Goal: Complete application form

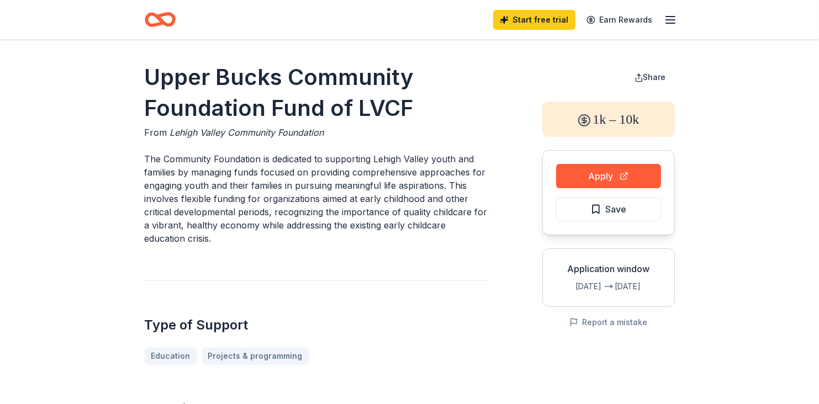
click at [151, 20] on icon "Home" at bounding box center [160, 20] width 31 height 26
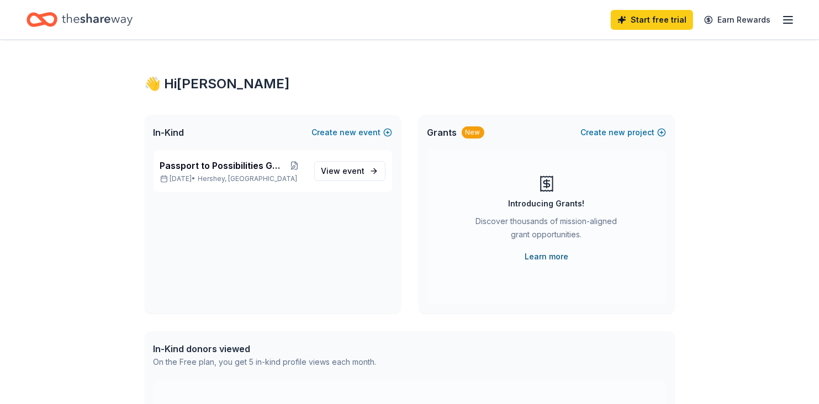
click at [539, 253] on link "Learn more" at bounding box center [547, 256] width 44 height 13
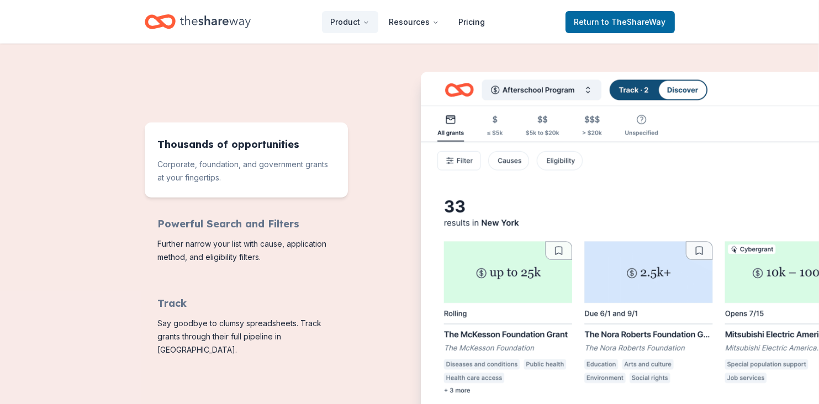
scroll to position [417, 0]
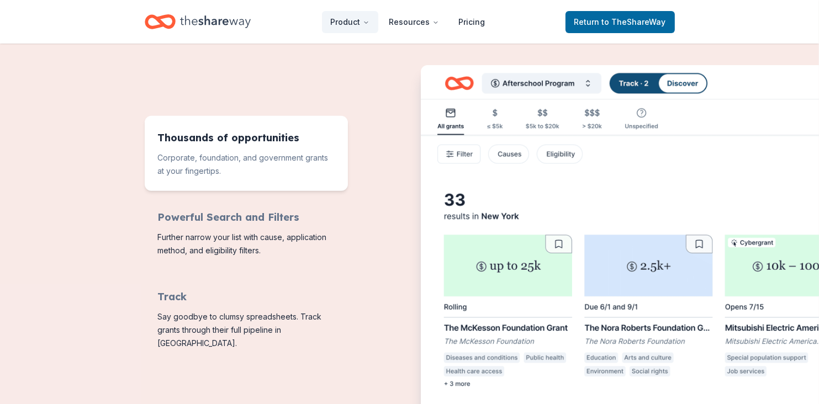
click at [587, 83] on img "Features for running your books" at bounding box center [664, 244] width 486 height 358
click at [587, 86] on img "Features for running your books" at bounding box center [664, 244] width 486 height 358
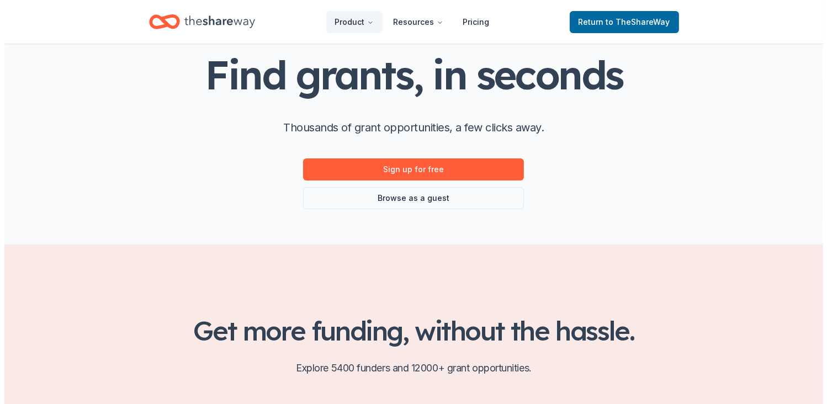
scroll to position [0, 0]
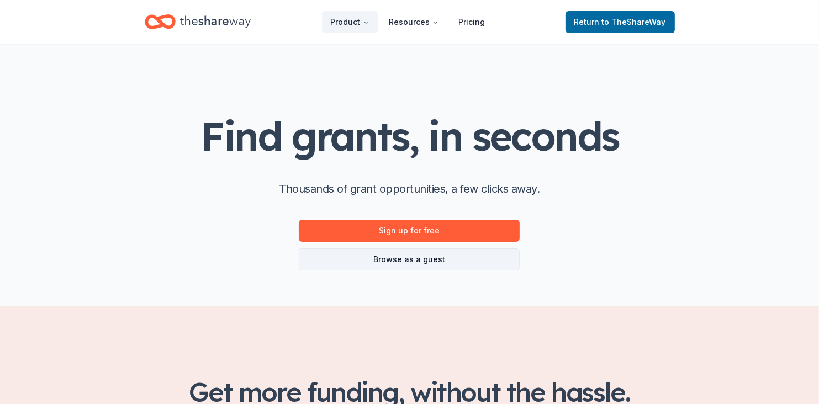
click at [401, 263] on link "Browse as a guest" at bounding box center [409, 259] width 221 height 22
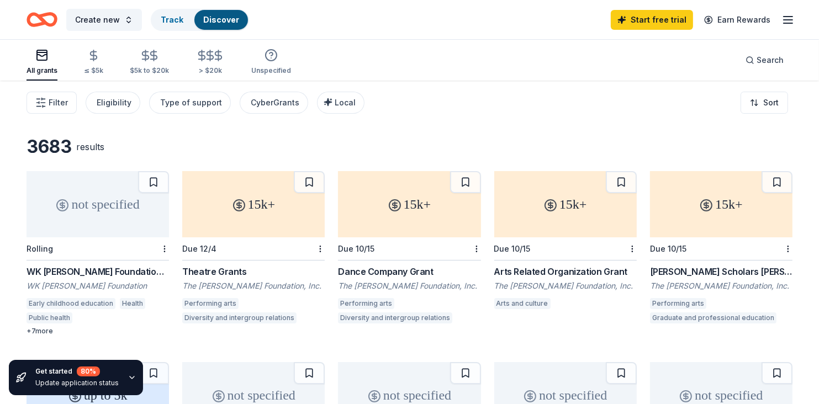
drag, startPoint x: 818, startPoint y: 92, endPoint x: 818, endPoint y: 105, distance: 13.8
click at [818, 105] on div "Filter Eligibility Type of support CyberGrants Local Sort" at bounding box center [409, 103] width 819 height 44
click at [39, 103] on line "button" at bounding box center [39, 103] width 0 height 2
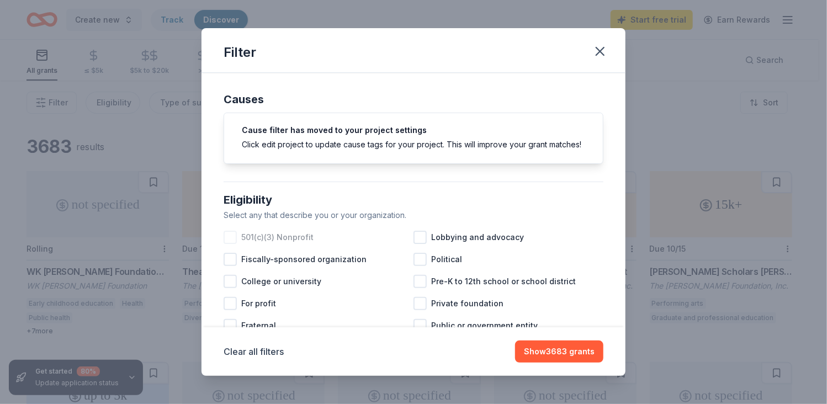
click at [226, 244] on div at bounding box center [230, 237] width 13 height 13
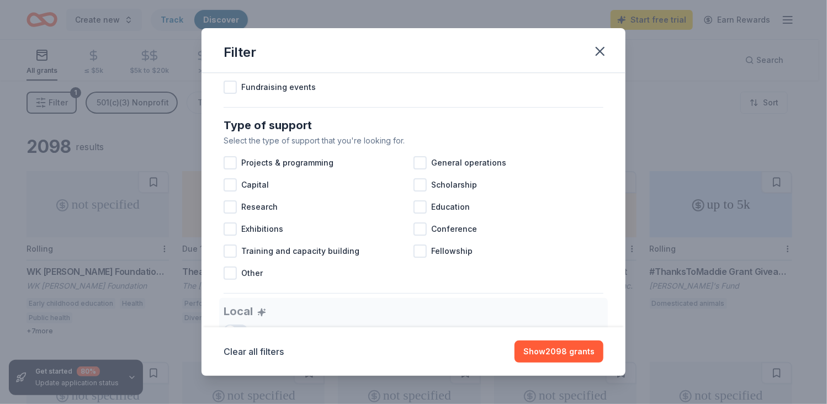
scroll to position [411, 0]
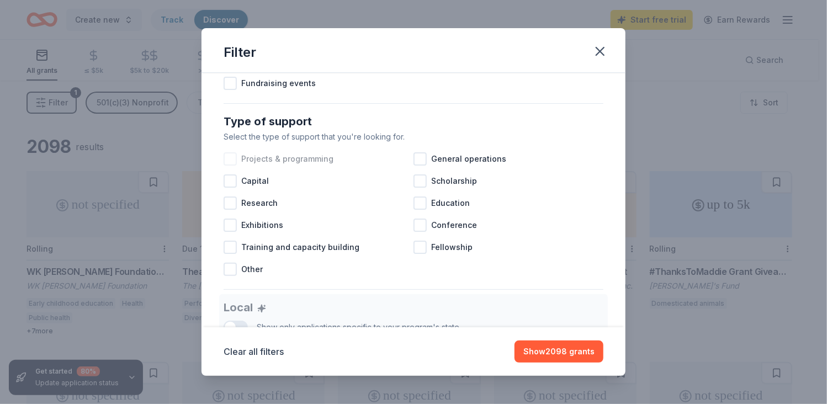
click at [229, 166] on div at bounding box center [230, 158] width 13 height 13
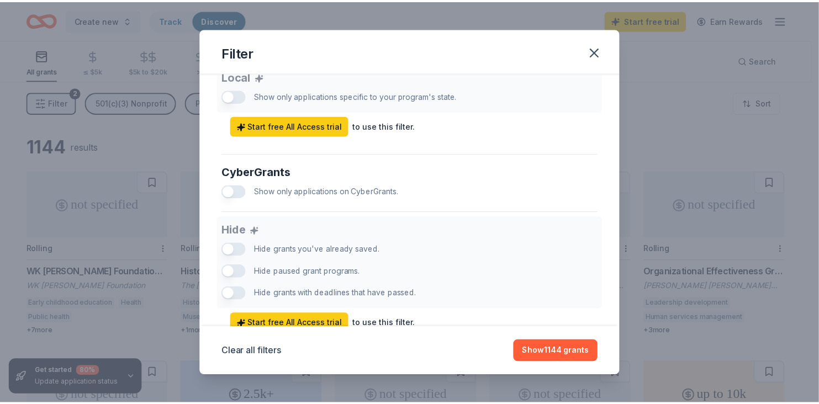
scroll to position [693, 0]
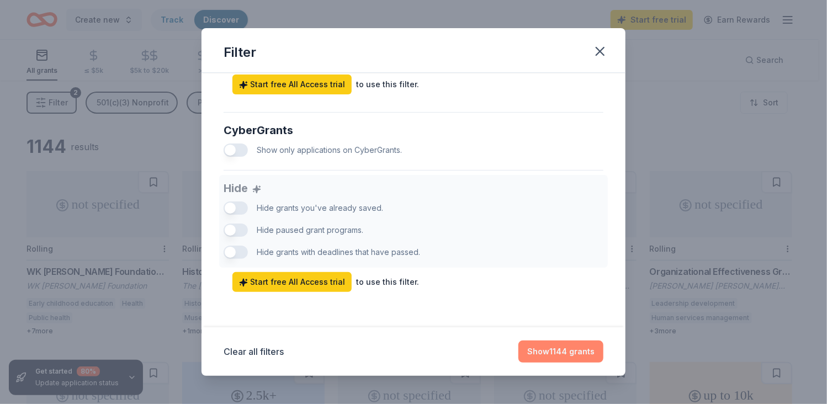
click at [556, 351] on button "Show 1144 grants" at bounding box center [560, 352] width 85 height 22
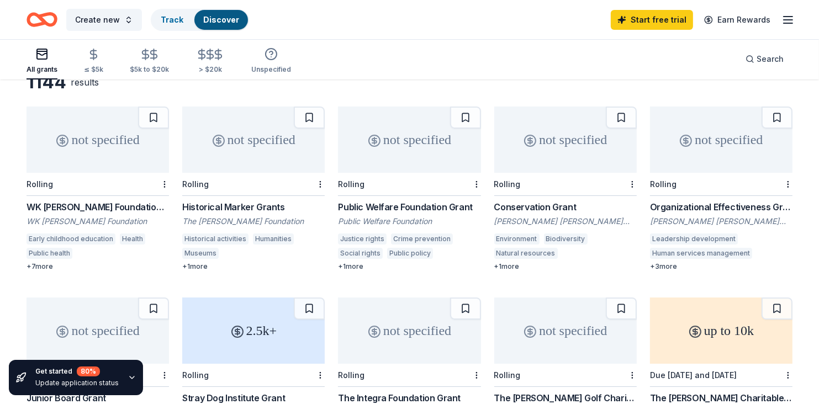
scroll to position [70, 0]
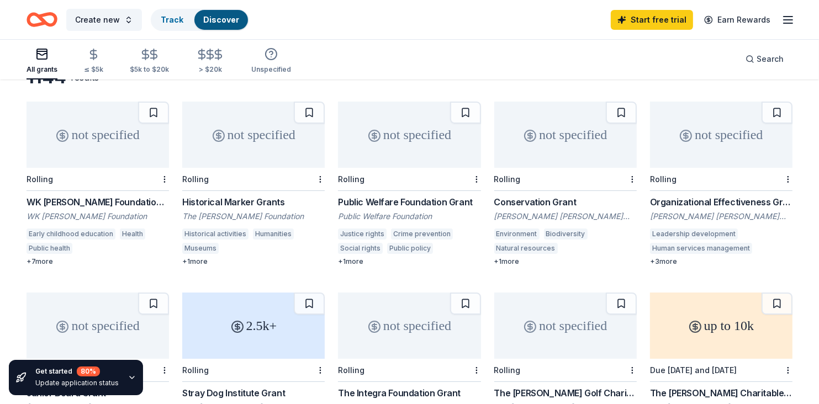
click at [54, 200] on div "WK Kellogg Foundation Grant" at bounding box center [98, 201] width 142 height 13
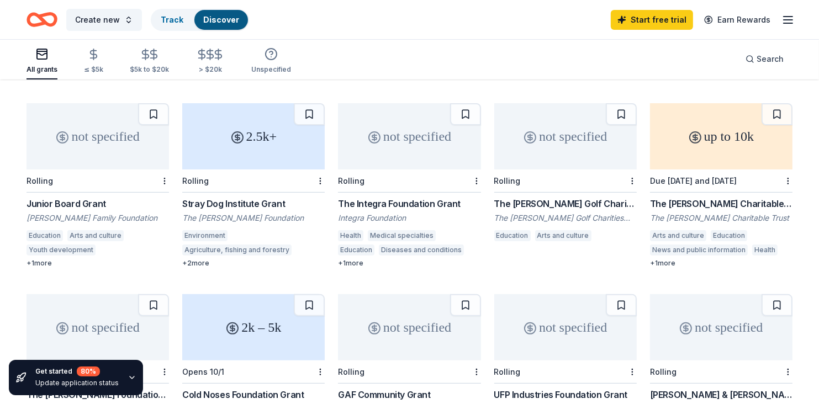
scroll to position [253, 0]
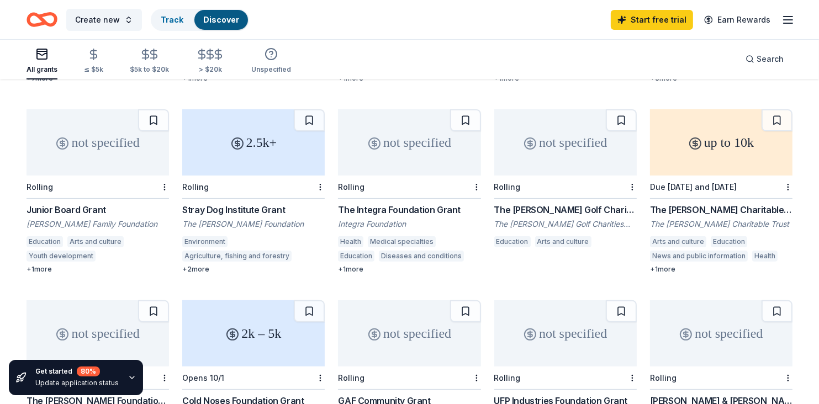
click at [49, 208] on div "Junior Board Grant" at bounding box center [98, 209] width 142 height 13
click at [71, 206] on div "Junior Board Grant" at bounding box center [98, 209] width 142 height 13
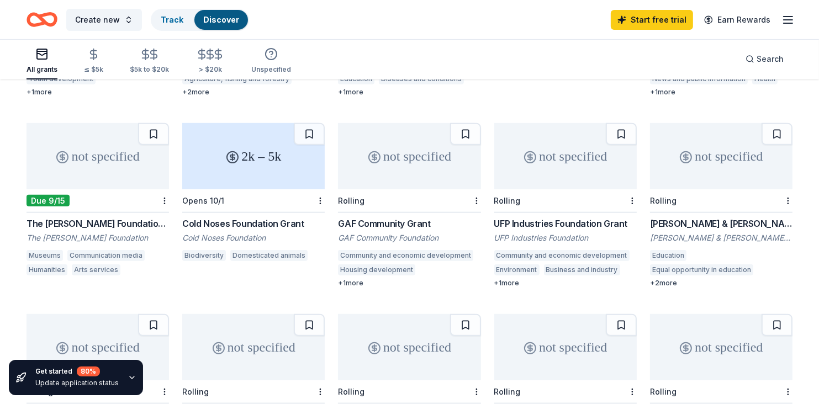
scroll to position [427, 0]
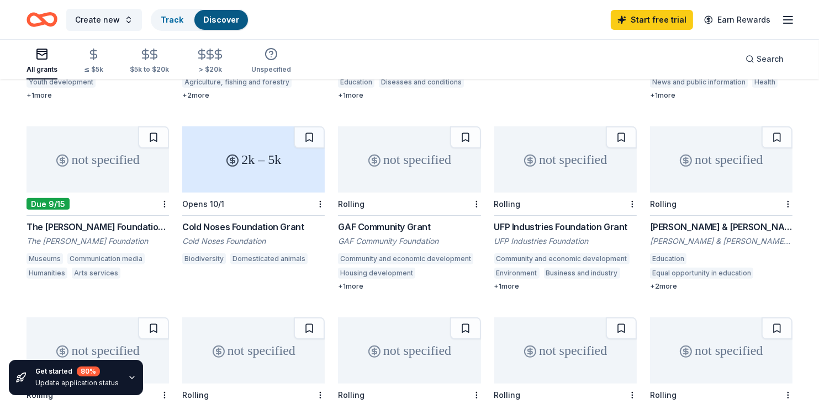
click at [711, 178] on div "not specified" at bounding box center [721, 159] width 142 height 66
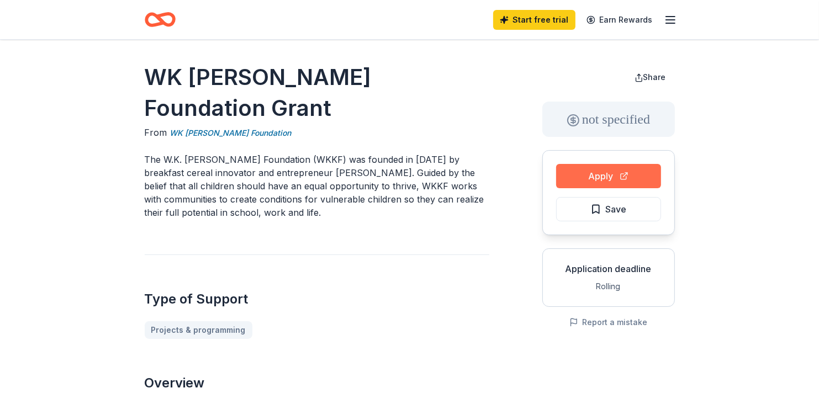
click at [600, 176] on button "Apply" at bounding box center [608, 176] width 105 height 24
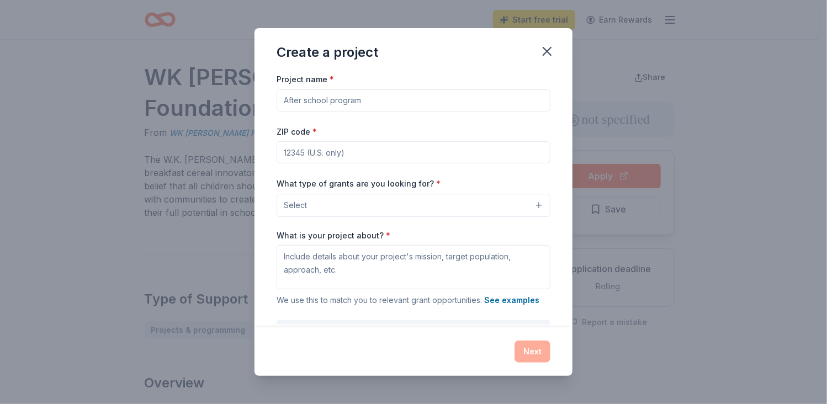
click at [531, 205] on button "Select" at bounding box center [414, 205] width 274 height 23
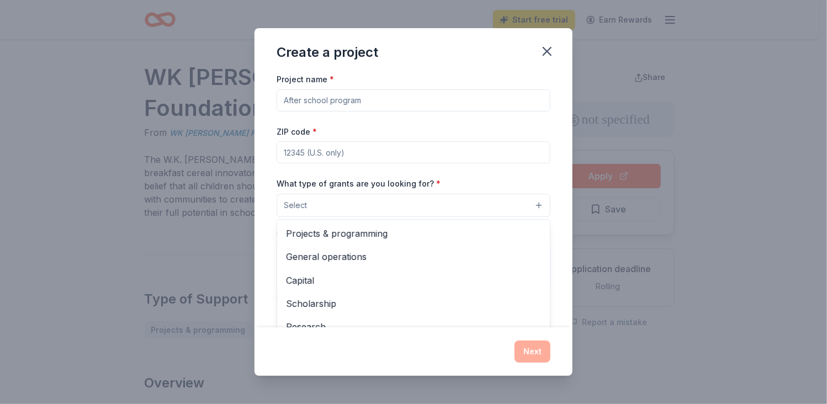
click at [321, 101] on div "Project name * ZIP code * What type of grants are you looking for? * Select Pro…" at bounding box center [414, 223] width 274 height 303
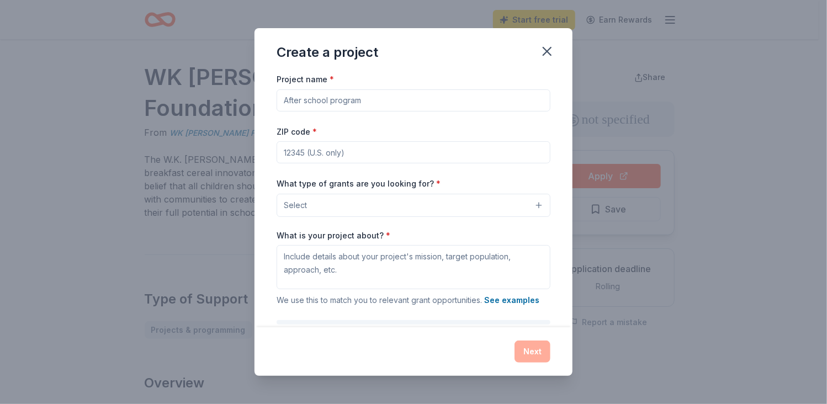
click at [321, 101] on input "Project name *" at bounding box center [414, 100] width 274 height 22
type input "Early Intervention"
click at [298, 154] on input "ZIP code *" at bounding box center [414, 152] width 274 height 22
type input "17033"
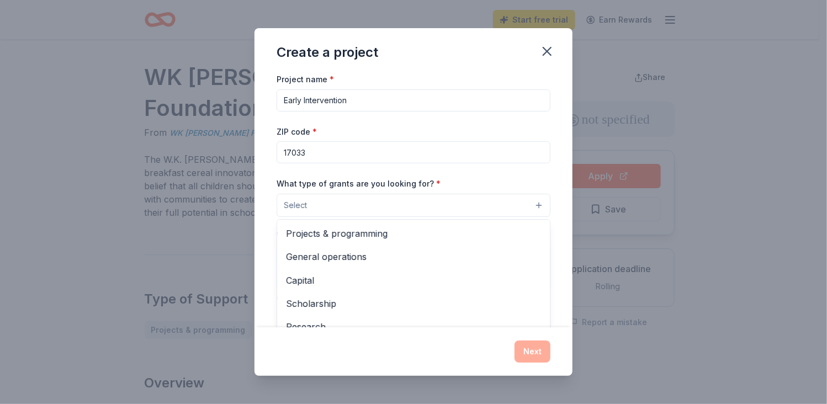
click at [495, 205] on button "Select" at bounding box center [414, 205] width 274 height 23
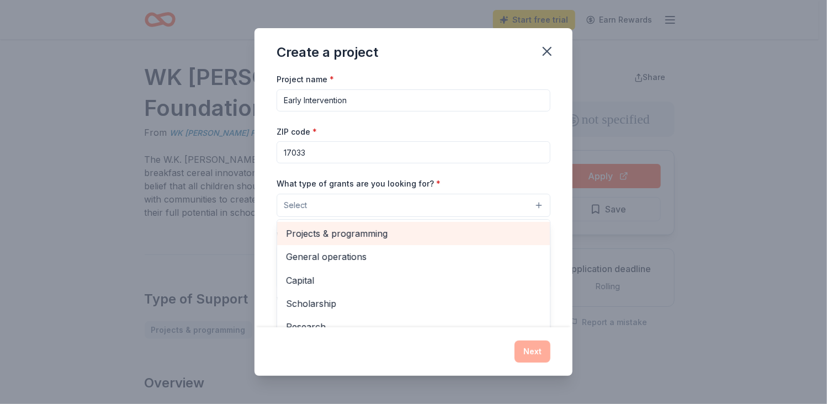
click at [345, 232] on span "Projects & programming" at bounding box center [413, 233] width 255 height 14
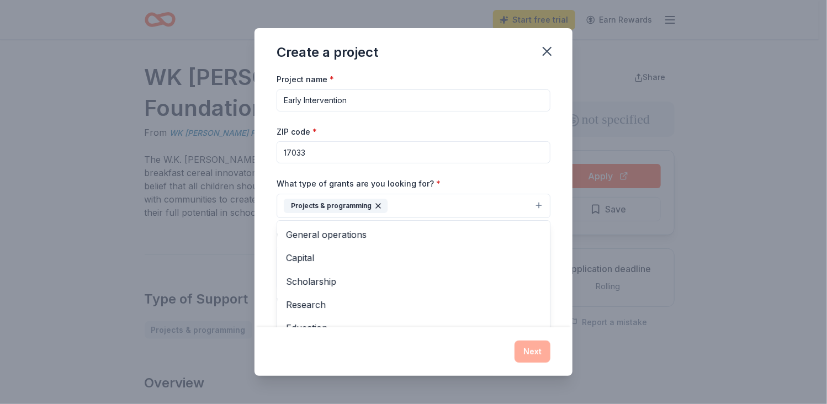
click at [546, 238] on div "Project name * Early Intervention ZIP code * 17033 What type of grants are you …" at bounding box center [414, 199] width 318 height 255
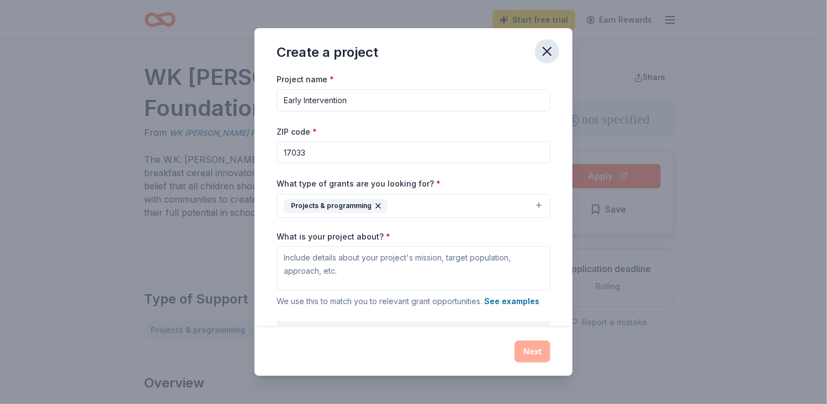
click at [548, 54] on icon "button" at bounding box center [546, 51] width 15 height 15
click at [541, 56] on icon "button" at bounding box center [546, 51] width 15 height 15
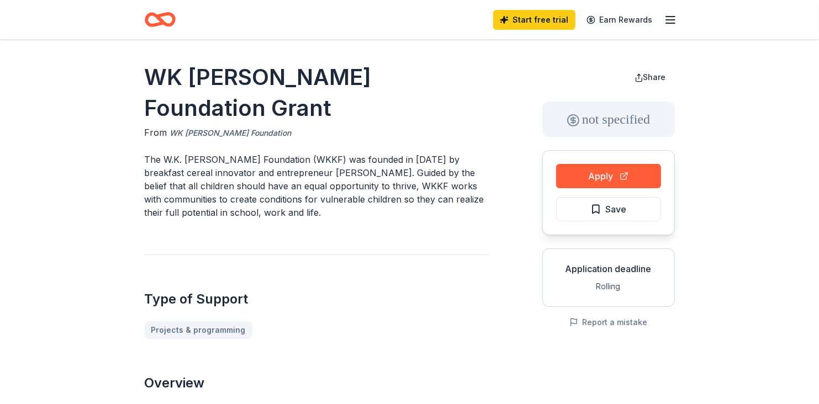
click at [198, 126] on link "WK Kellogg Foundation" at bounding box center [230, 132] width 121 height 13
click at [193, 126] on link "WK Kellogg Foundation" at bounding box center [230, 132] width 121 height 13
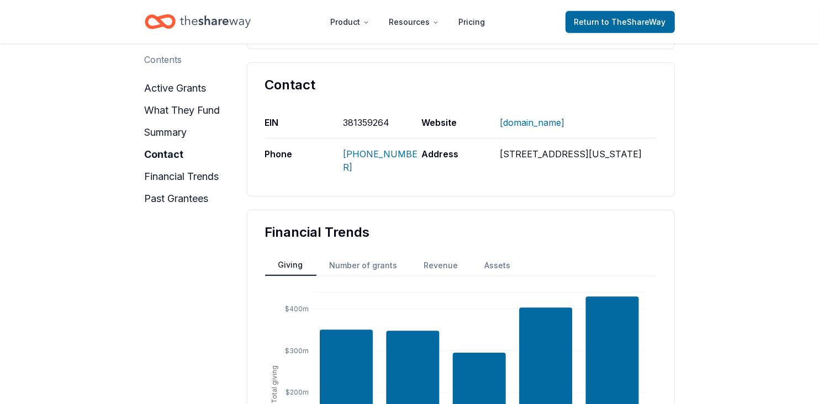
scroll to position [848, 0]
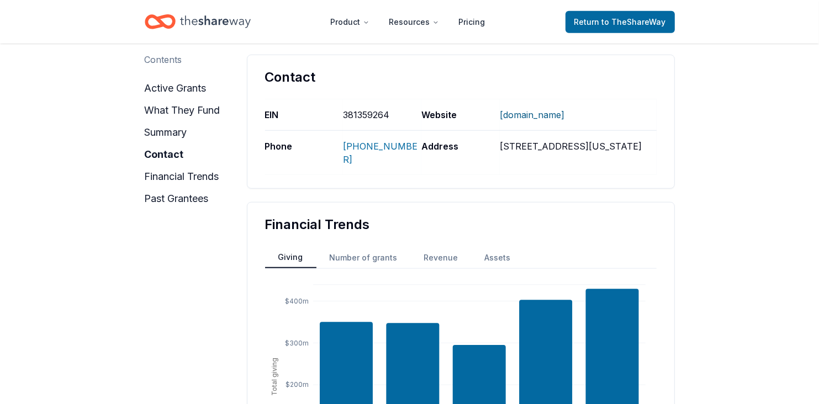
click at [516, 113] on link "www.wkkf.org" at bounding box center [532, 114] width 65 height 29
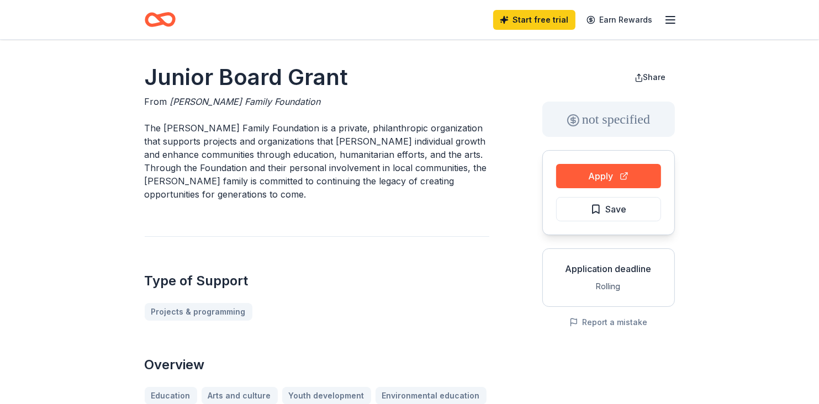
click at [194, 100] on span "[PERSON_NAME] Family Foundation" at bounding box center [245, 101] width 151 height 11
click at [601, 174] on button "Apply" at bounding box center [608, 176] width 105 height 24
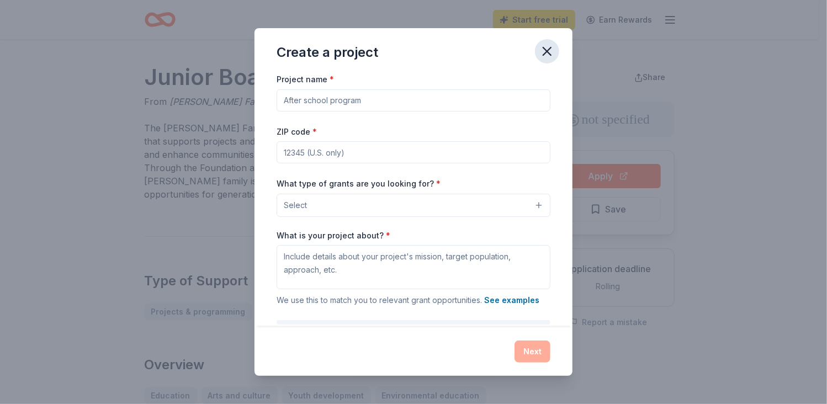
click at [547, 50] on icon "button" at bounding box center [547, 51] width 8 height 8
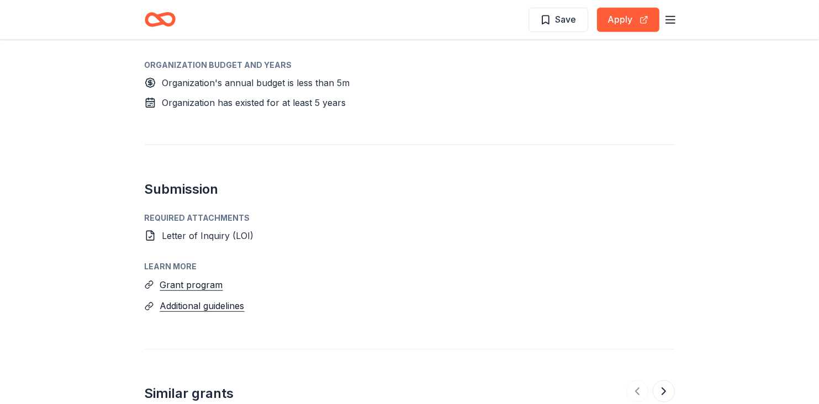
scroll to position [707, 0]
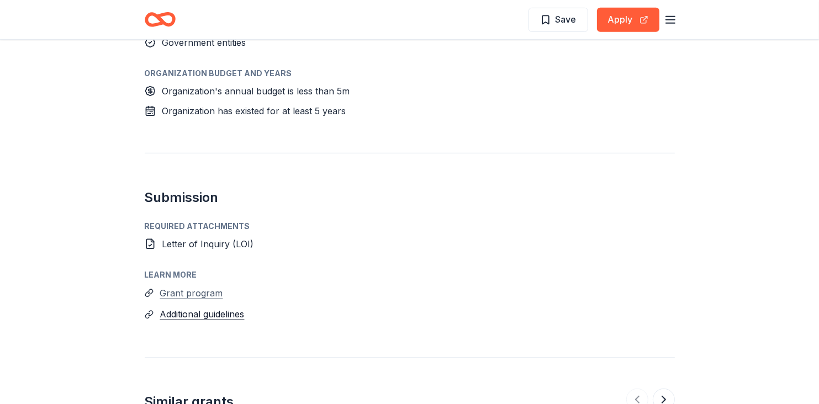
click at [193, 291] on button "Grant program" at bounding box center [191, 293] width 63 height 14
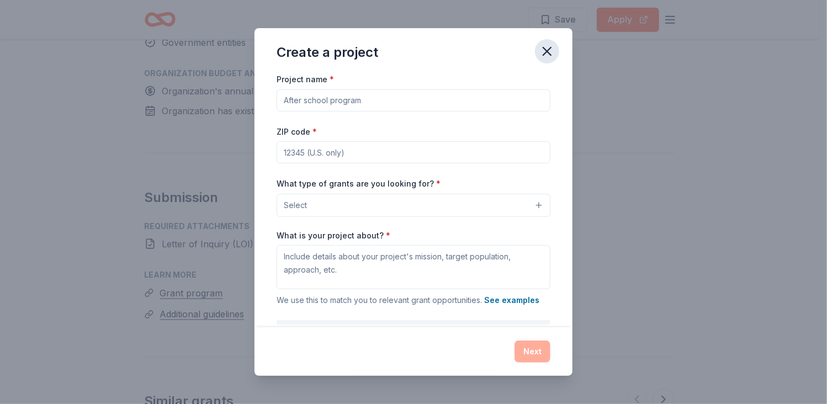
click at [550, 54] on icon "button" at bounding box center [547, 51] width 8 height 8
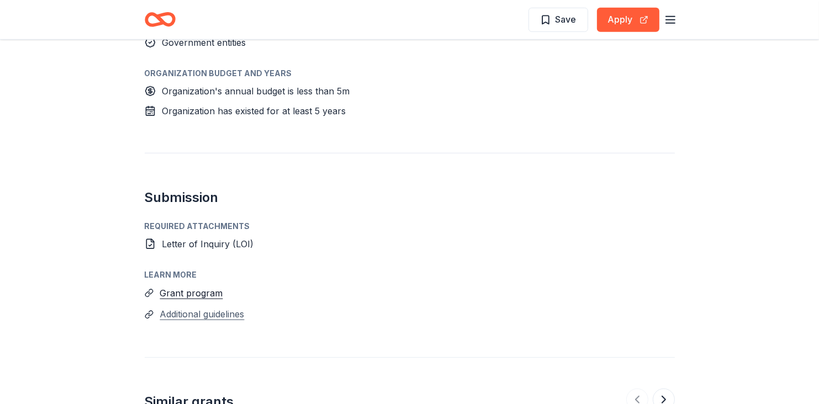
click at [206, 316] on button "Additional guidelines" at bounding box center [202, 314] width 84 height 14
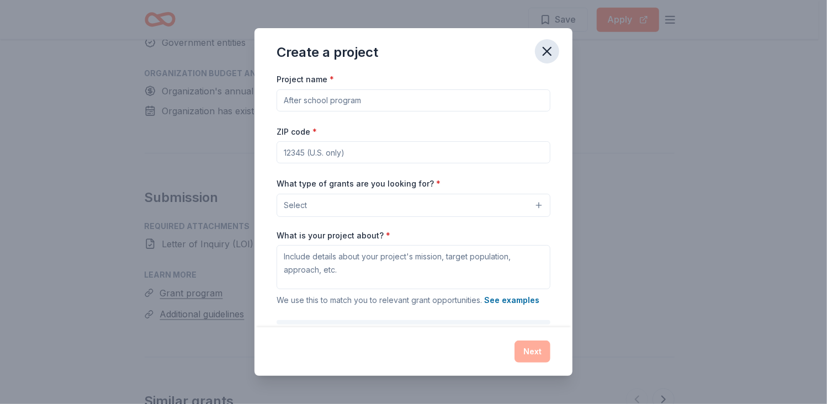
click at [546, 52] on icon "button" at bounding box center [547, 51] width 8 height 8
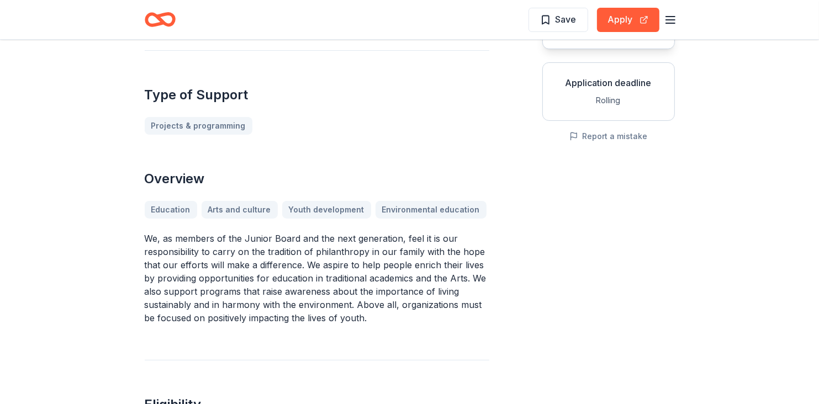
scroll to position [0, 0]
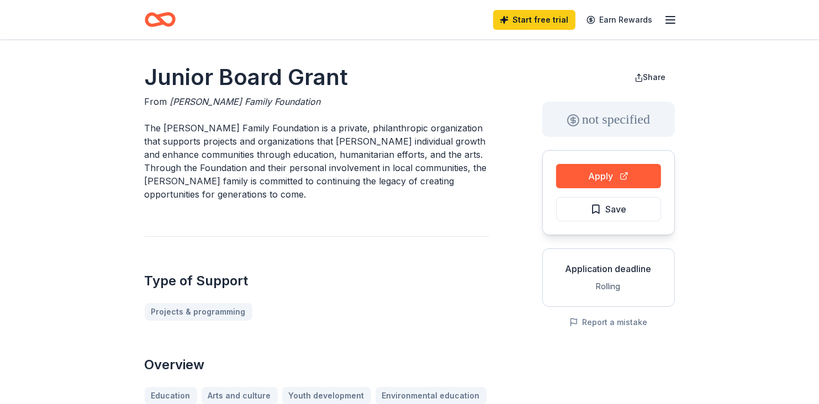
click at [155, 15] on icon "Home" at bounding box center [154, 19] width 17 height 11
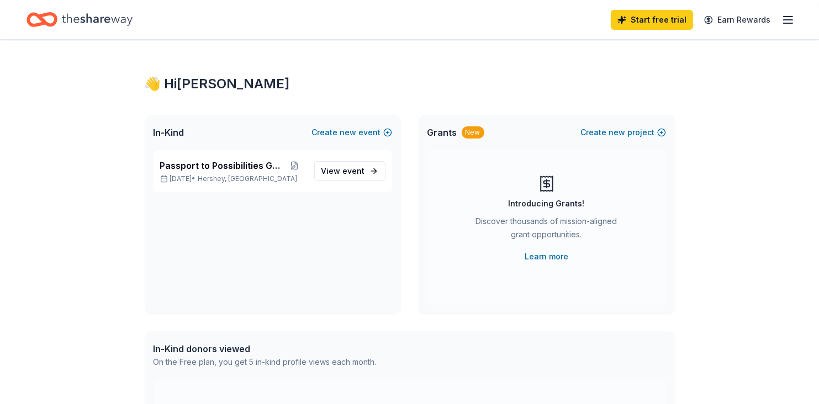
click at [595, 182] on div "Introducing Grants! Discover thousands of mission-aligned grant opportunities. …" at bounding box center [546, 219] width 194 height 88
click at [548, 256] on link "Learn more" at bounding box center [547, 256] width 44 height 13
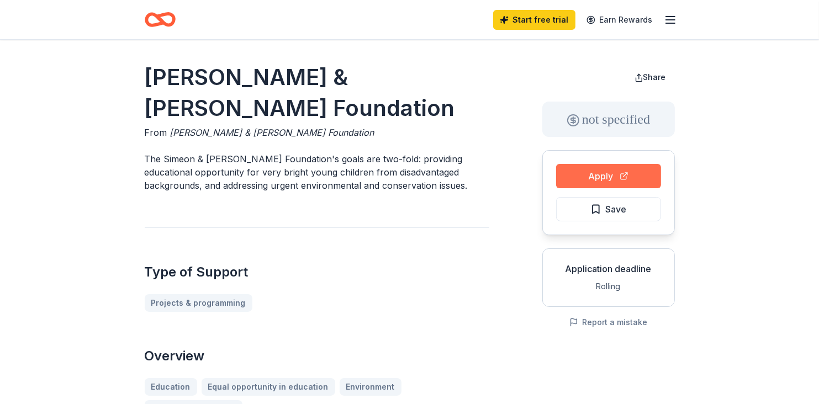
click at [601, 178] on button "Apply" at bounding box center [608, 176] width 105 height 24
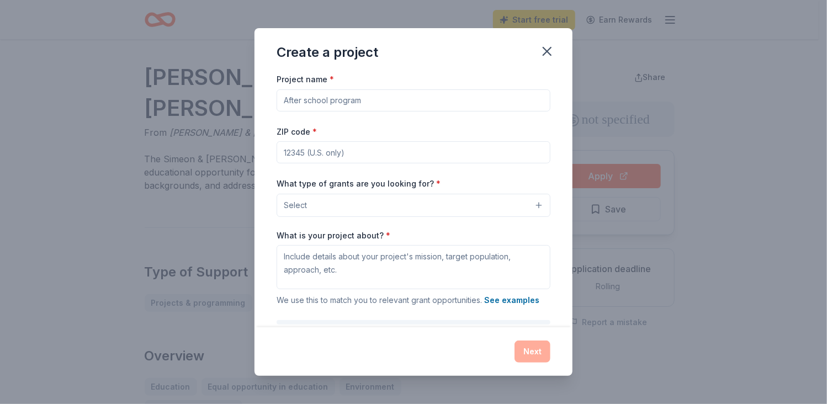
click at [323, 95] on input "Project name *" at bounding box center [414, 100] width 274 height 22
type input "Early Intervention Program"
click at [295, 151] on input "ZIP code *" at bounding box center [414, 152] width 274 height 22
type input "17057"
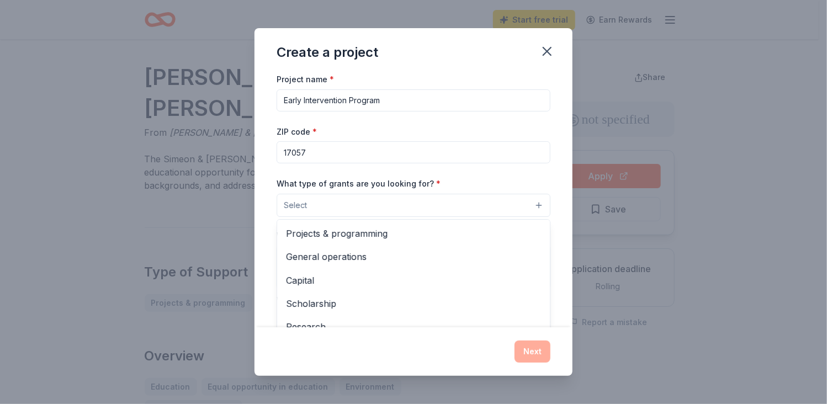
click at [528, 209] on button "Select" at bounding box center [414, 205] width 274 height 23
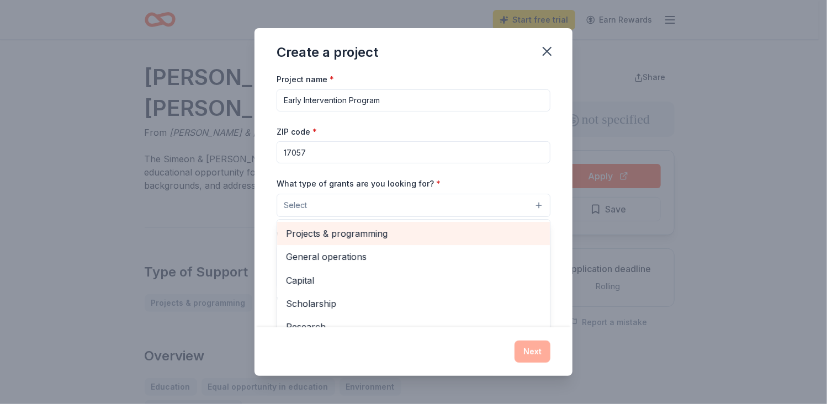
click at [414, 227] on span "Projects & programming" at bounding box center [413, 233] width 255 height 14
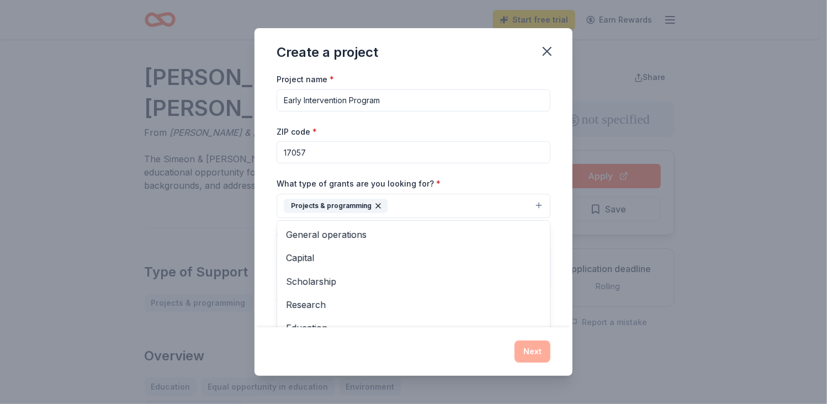
click at [554, 225] on div "Project name * Early Intervention Program ZIP code * 17057 What type of grants …" at bounding box center [414, 199] width 318 height 255
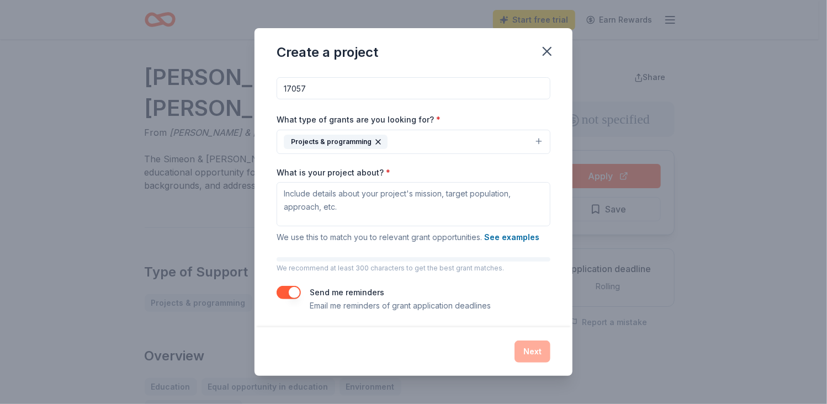
scroll to position [66, 0]
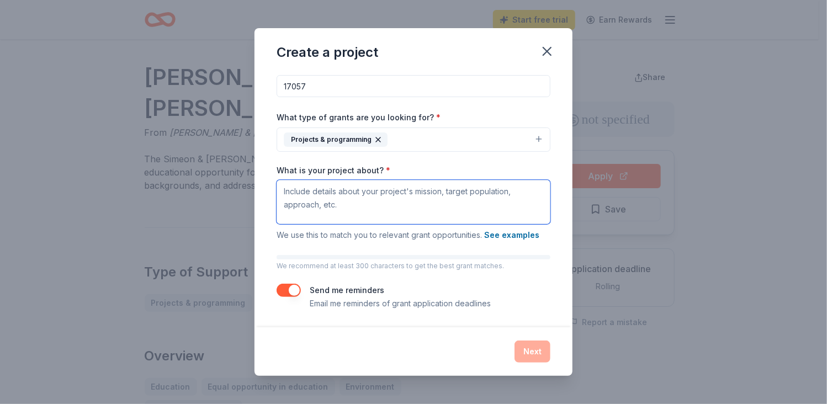
click at [330, 196] on textarea "What is your project about? *" at bounding box center [414, 202] width 274 height 44
click at [306, 192] on textarea "What is your project about? *" at bounding box center [414, 202] width 274 height 44
paste textarea "Vista's Early Intervention program offers [MEDICAL_DATA] ([MEDICAL_DATA] in a f…"
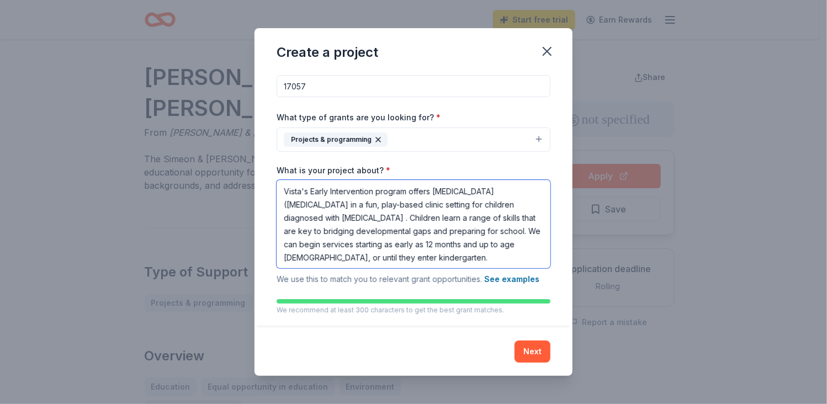
click at [309, 197] on textarea "Vista's Early Intervention program offers [MEDICAL_DATA] ([MEDICAL_DATA] in a f…" at bounding box center [414, 224] width 274 height 88
type textarea "Vista's Early Intervention program offers [MEDICAL_DATA] ([MEDICAL_DATA] in a f…"
click at [560, 226] on div "Project name * Early Intervention Program ZIP code * 17057 What type of grants …" at bounding box center [414, 199] width 318 height 255
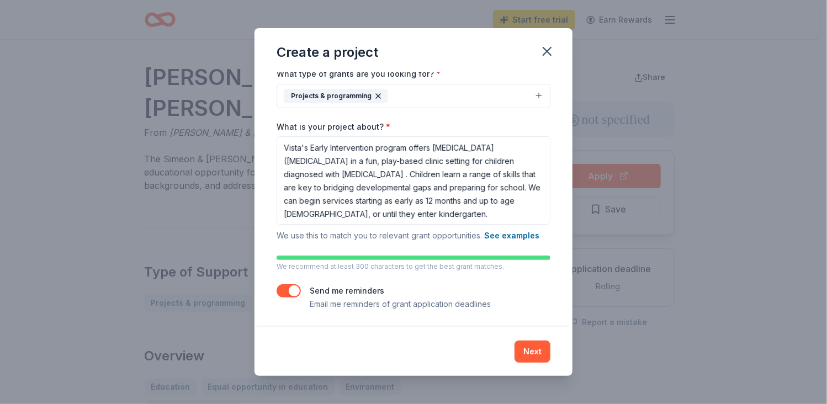
scroll to position [110, 0]
click at [530, 351] on button "Next" at bounding box center [533, 352] width 36 height 22
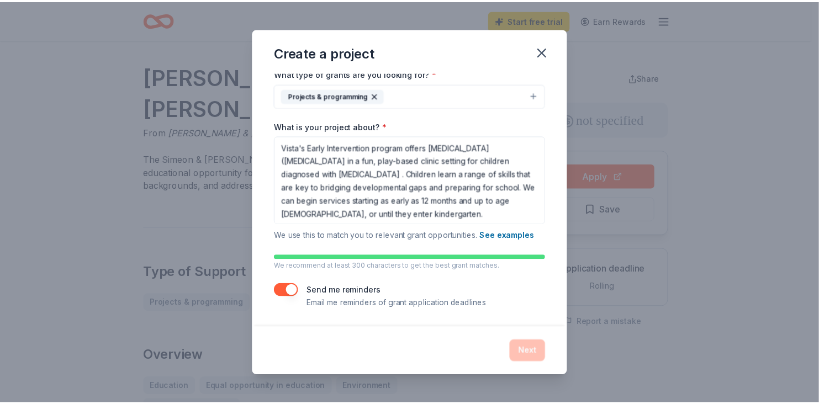
scroll to position [0, 0]
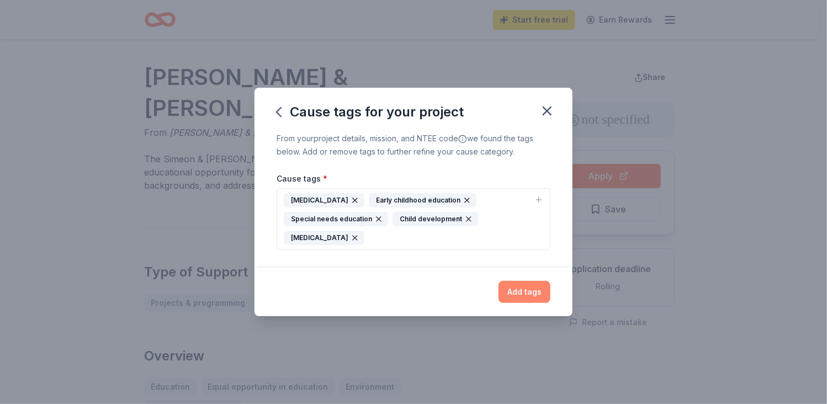
click at [528, 293] on button "Add tags" at bounding box center [525, 292] width 52 height 22
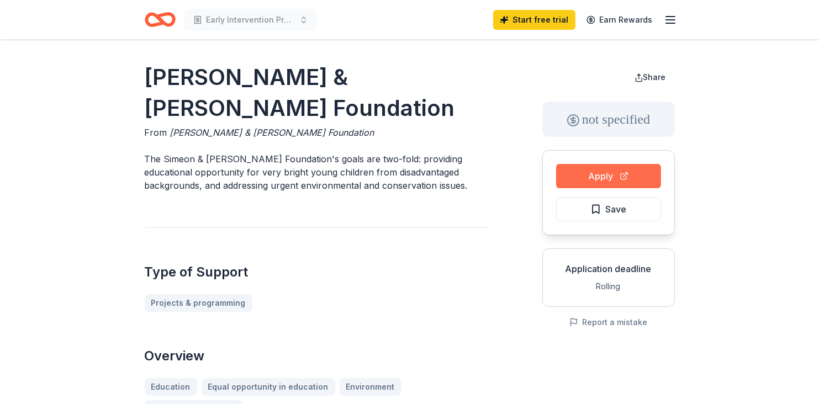
click at [596, 174] on button "Apply" at bounding box center [608, 176] width 105 height 24
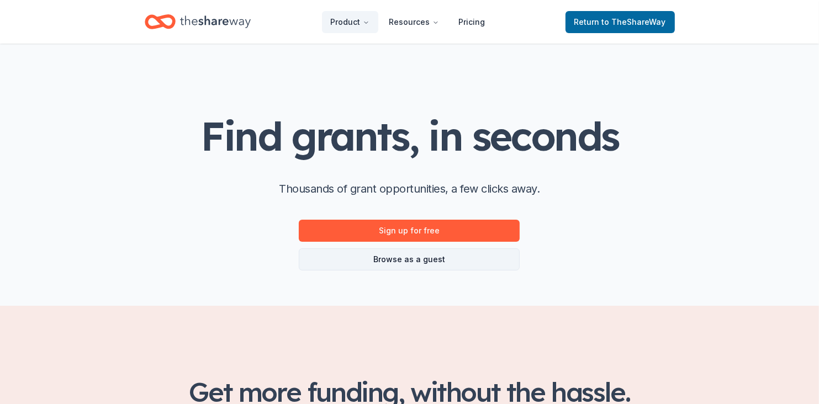
click at [409, 257] on link "Browse as a guest" at bounding box center [409, 259] width 221 height 22
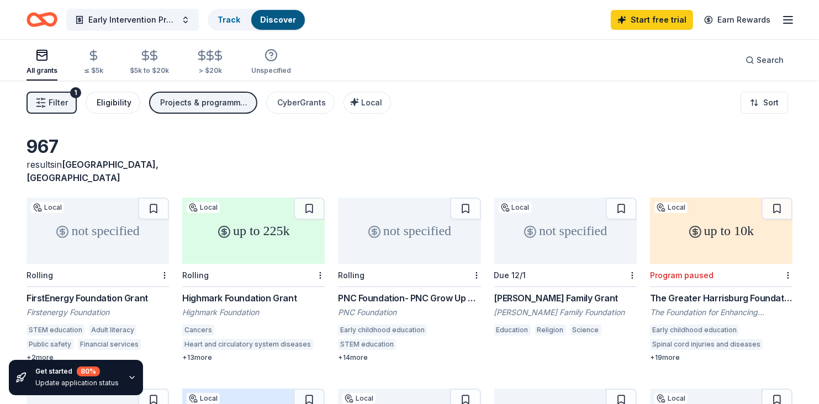
click at [108, 102] on div "Eligibility" at bounding box center [114, 102] width 35 height 13
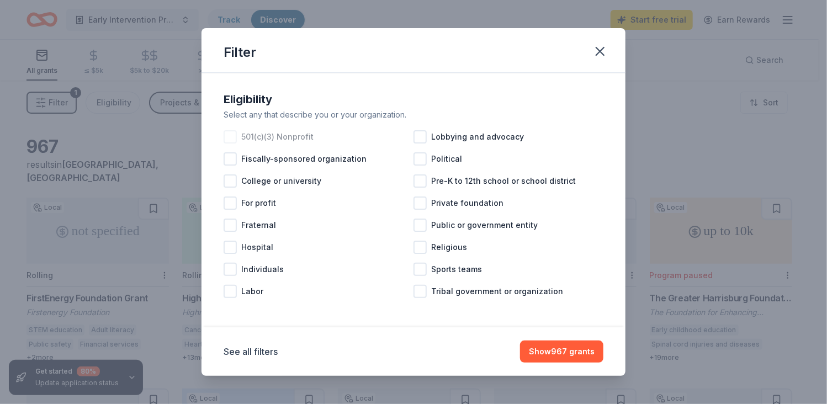
click at [232, 134] on div at bounding box center [230, 136] width 13 height 13
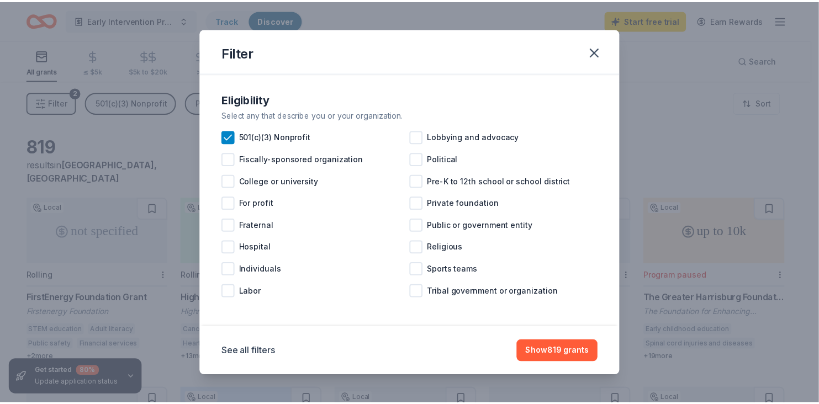
scroll to position [1, 0]
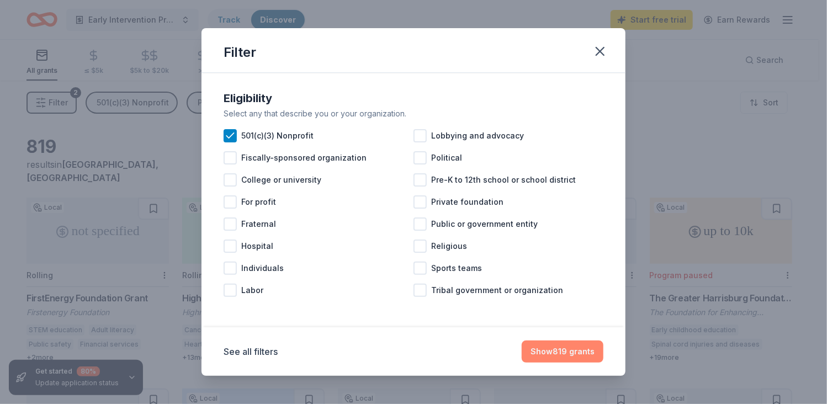
click at [579, 348] on button "Show 819 grants" at bounding box center [563, 352] width 82 height 22
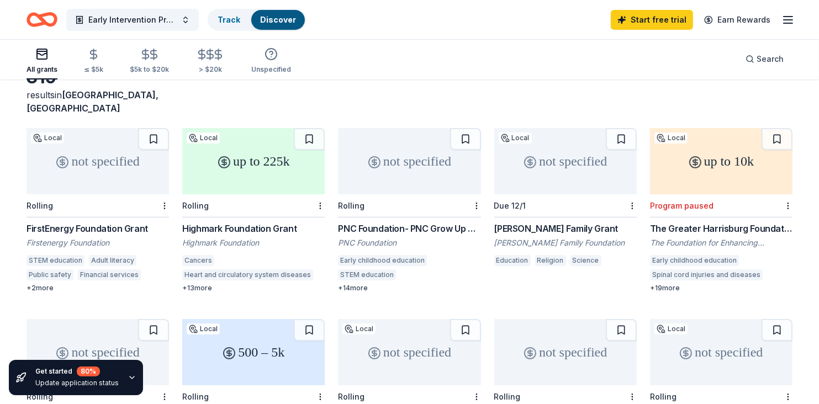
scroll to position [0, 0]
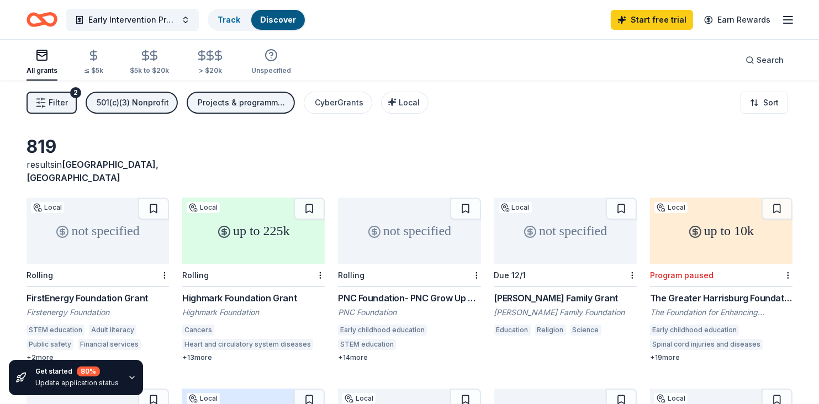
click at [50, 292] on div "FirstEnergy Foundation Grant" at bounding box center [98, 298] width 142 height 13
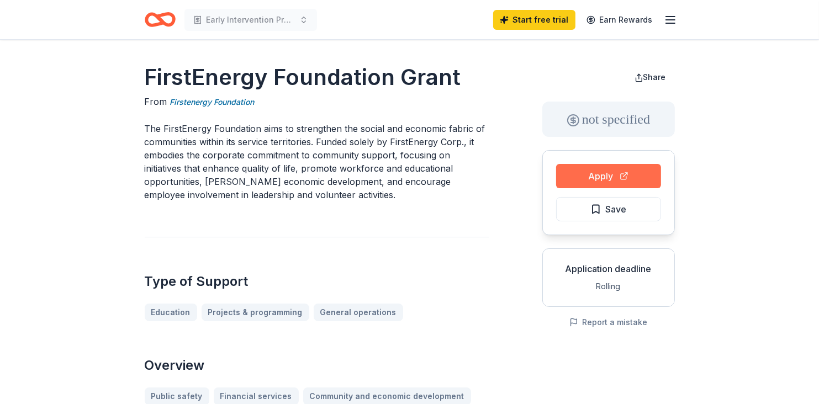
click at [593, 171] on button "Apply" at bounding box center [608, 176] width 105 height 24
